Goal: Book appointment/travel/reservation

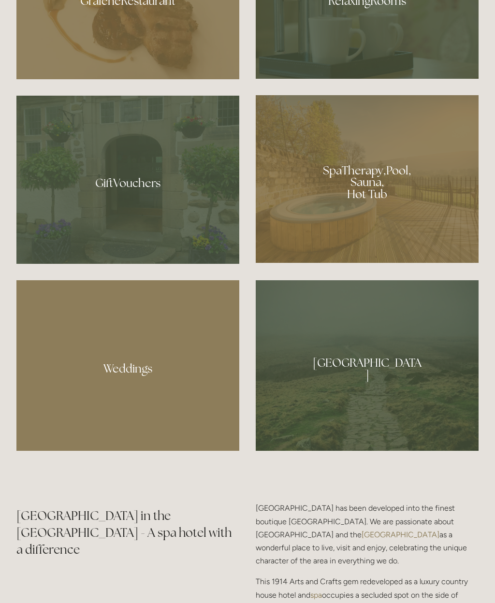
scroll to position [912, 0]
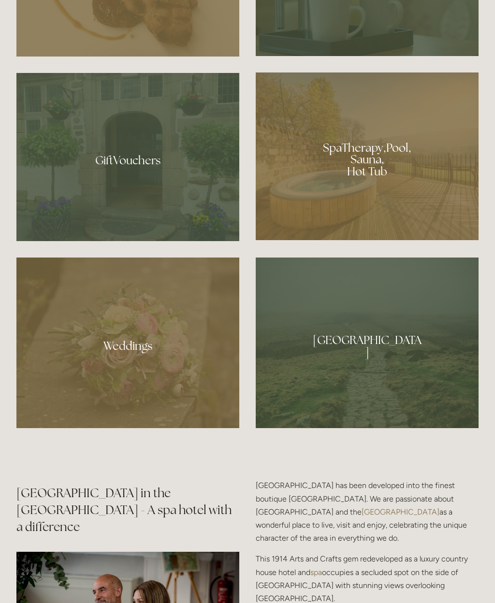
click at [332, 200] on div at bounding box center [367, 157] width 223 height 168
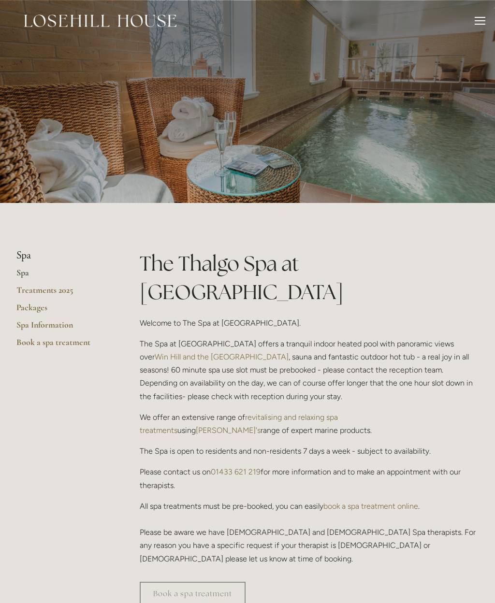
click at [32, 308] on link "Packages" at bounding box center [62, 310] width 92 height 17
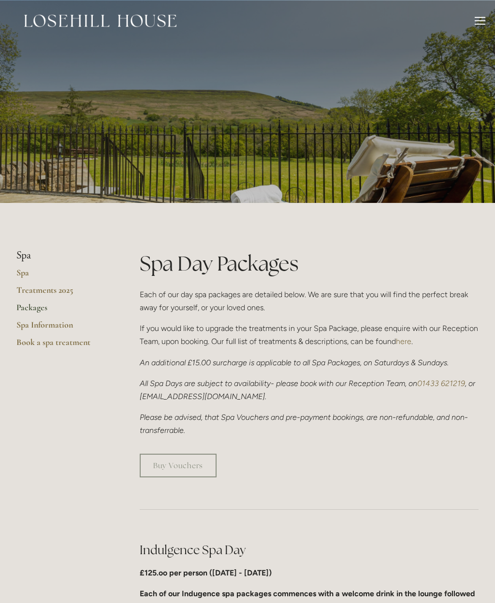
click at [98, 18] on img at bounding box center [100, 21] width 152 height 13
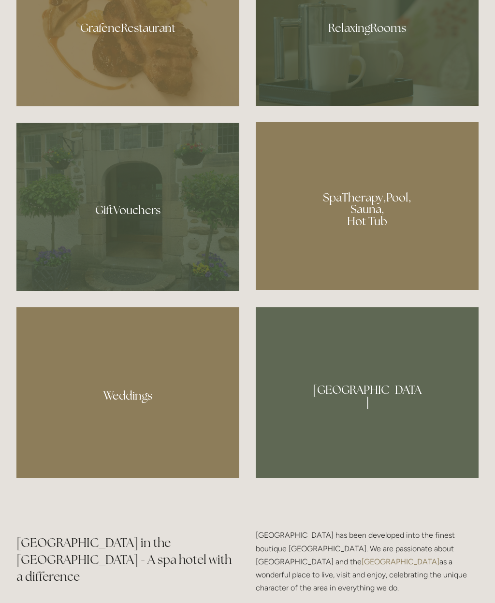
scroll to position [865, 0]
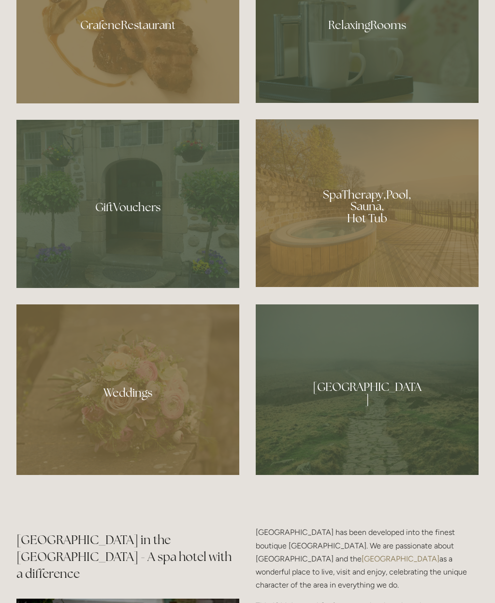
click at [355, 96] on div at bounding box center [367, 22] width 223 height 162
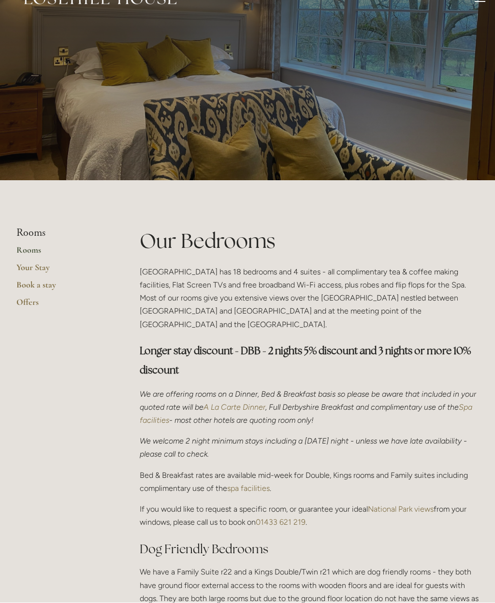
scroll to position [23, 0]
click at [35, 287] on link "Book a stay" at bounding box center [62, 287] width 92 height 17
